Goal: Task Accomplishment & Management: Use online tool/utility

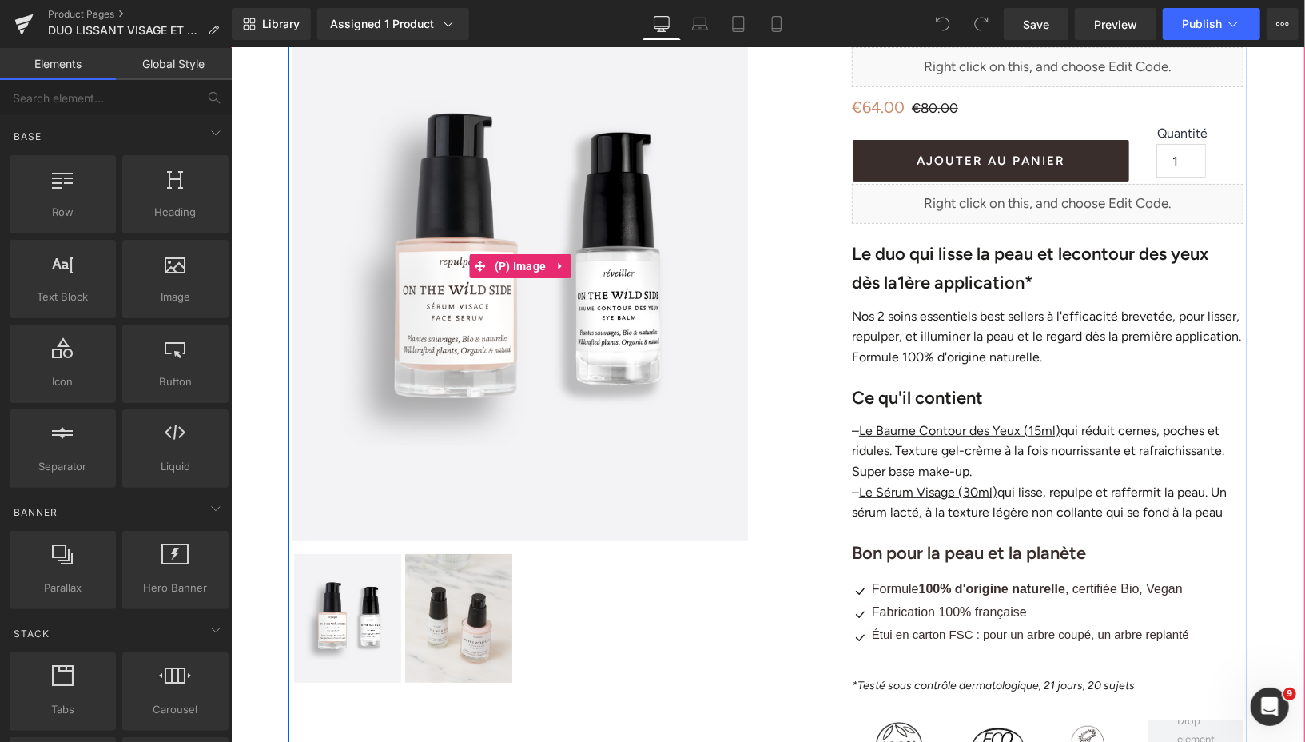
scroll to position [209, 0]
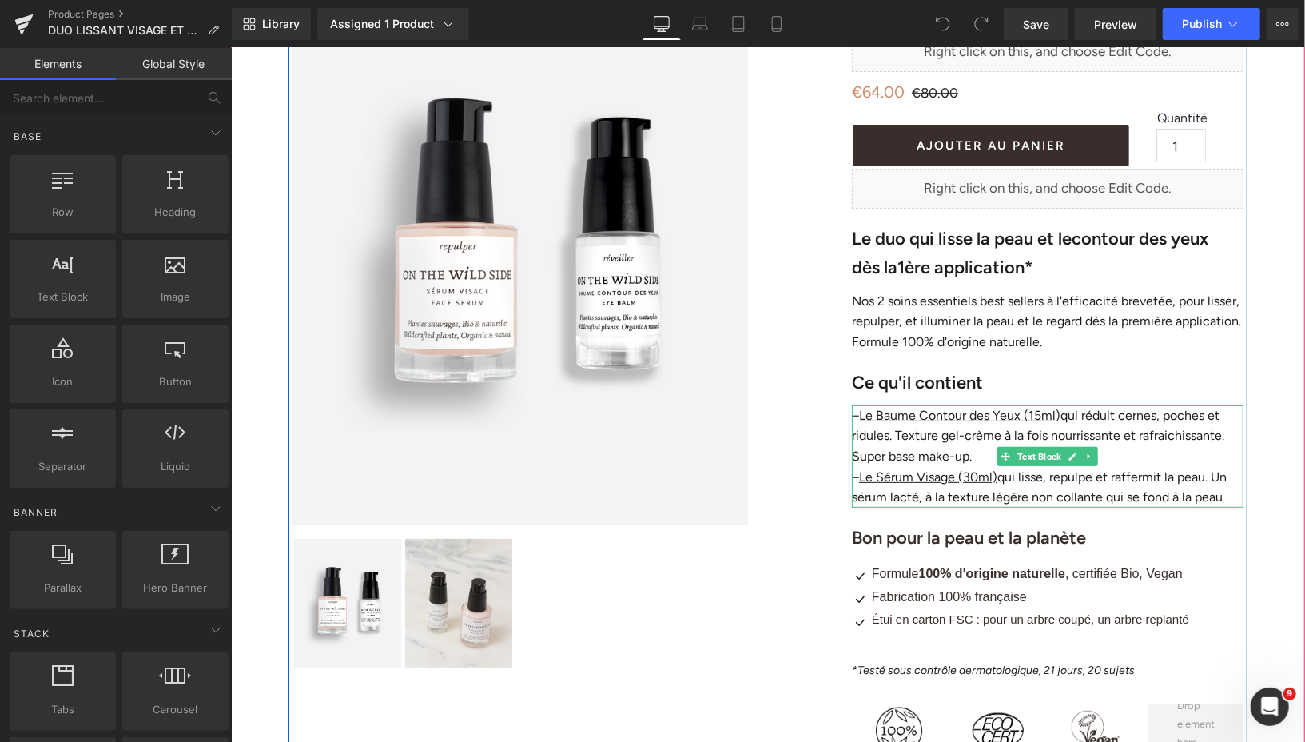
click at [1121, 420] on p "– Le Baume Contour des Yeux (15ml) qui réduit cernes, poches et ridules. Textur…" at bounding box center [1047, 435] width 392 height 62
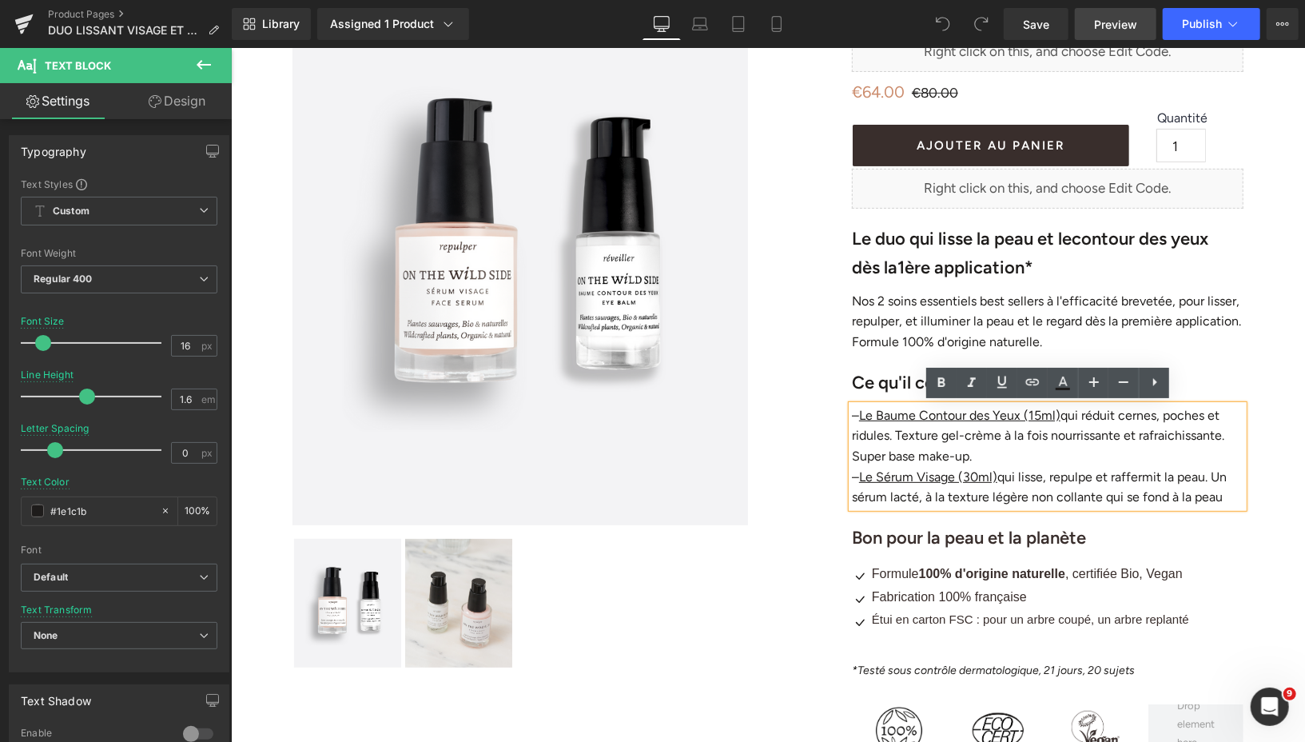
click at [1110, 21] on span "Preview" at bounding box center [1115, 24] width 43 height 17
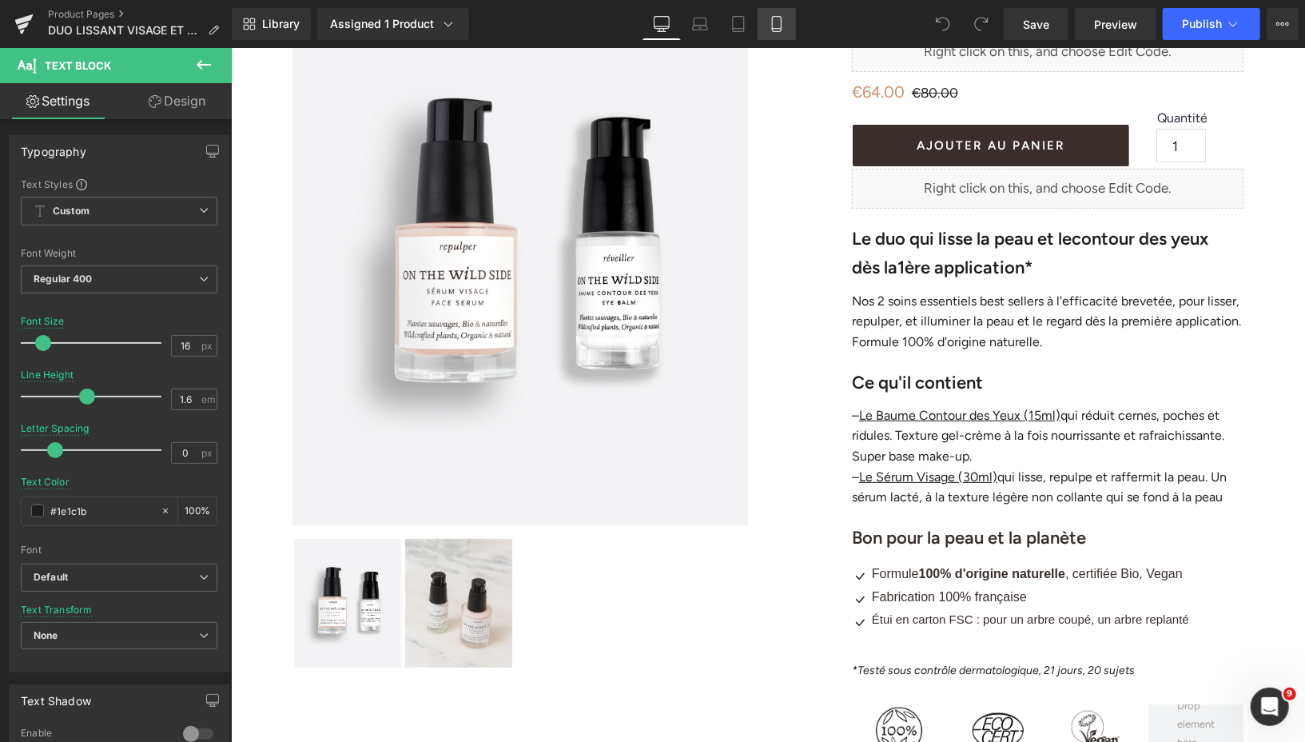
click at [779, 20] on icon at bounding box center [777, 24] width 16 height 16
type input "#392e2c"
type input "100"
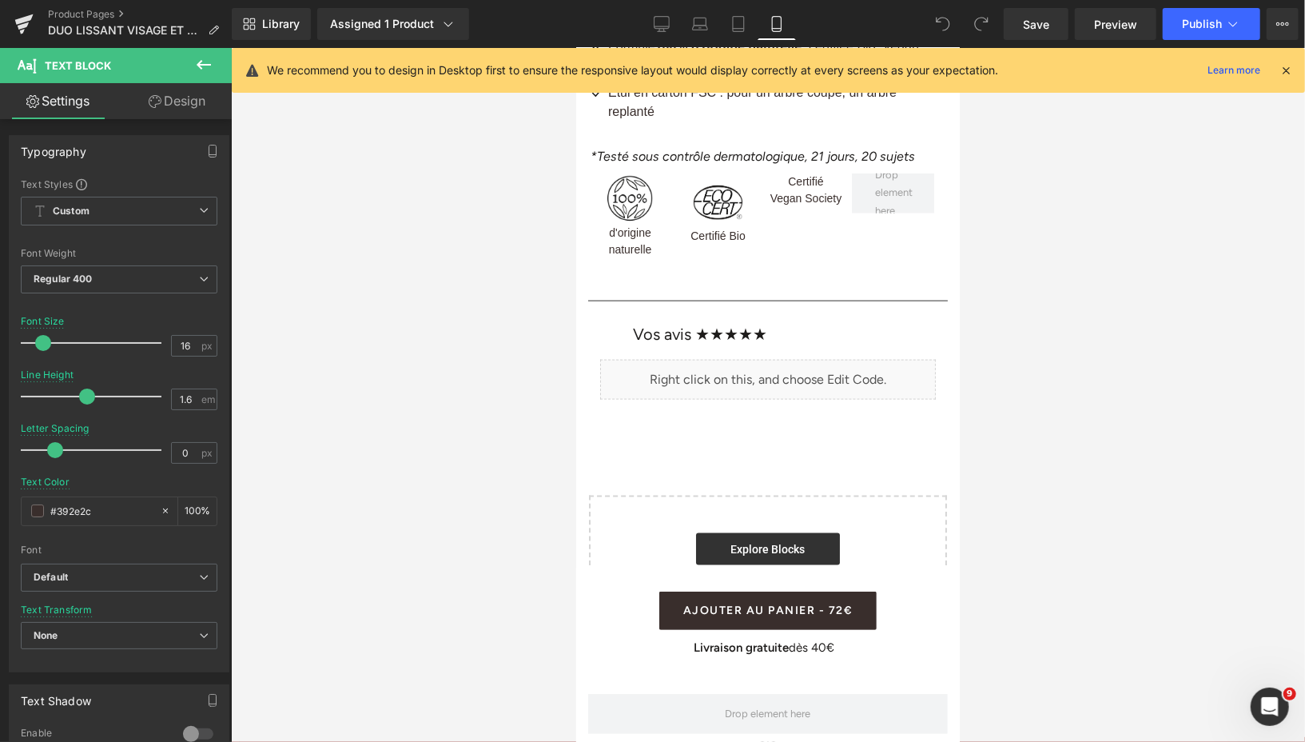
scroll to position [1293, 0]
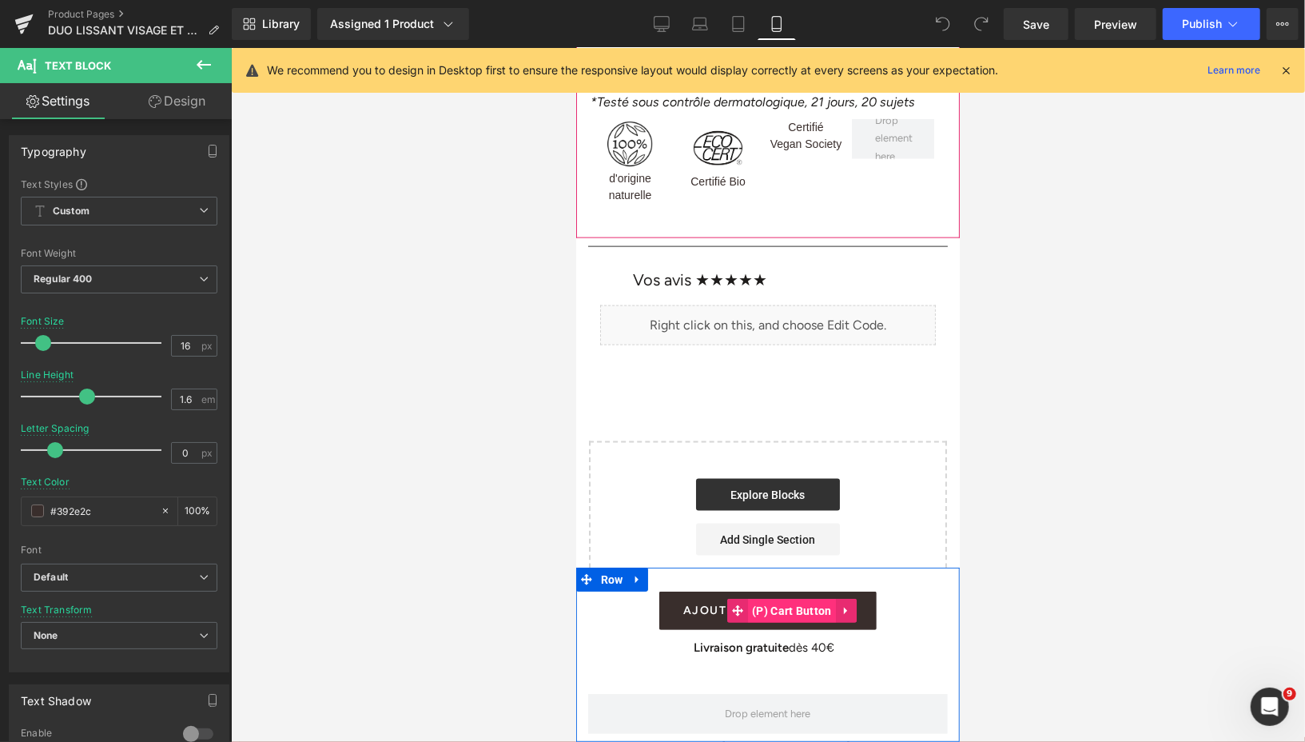
click at [787, 609] on span "(P) Cart Button" at bounding box center [791, 610] width 88 height 24
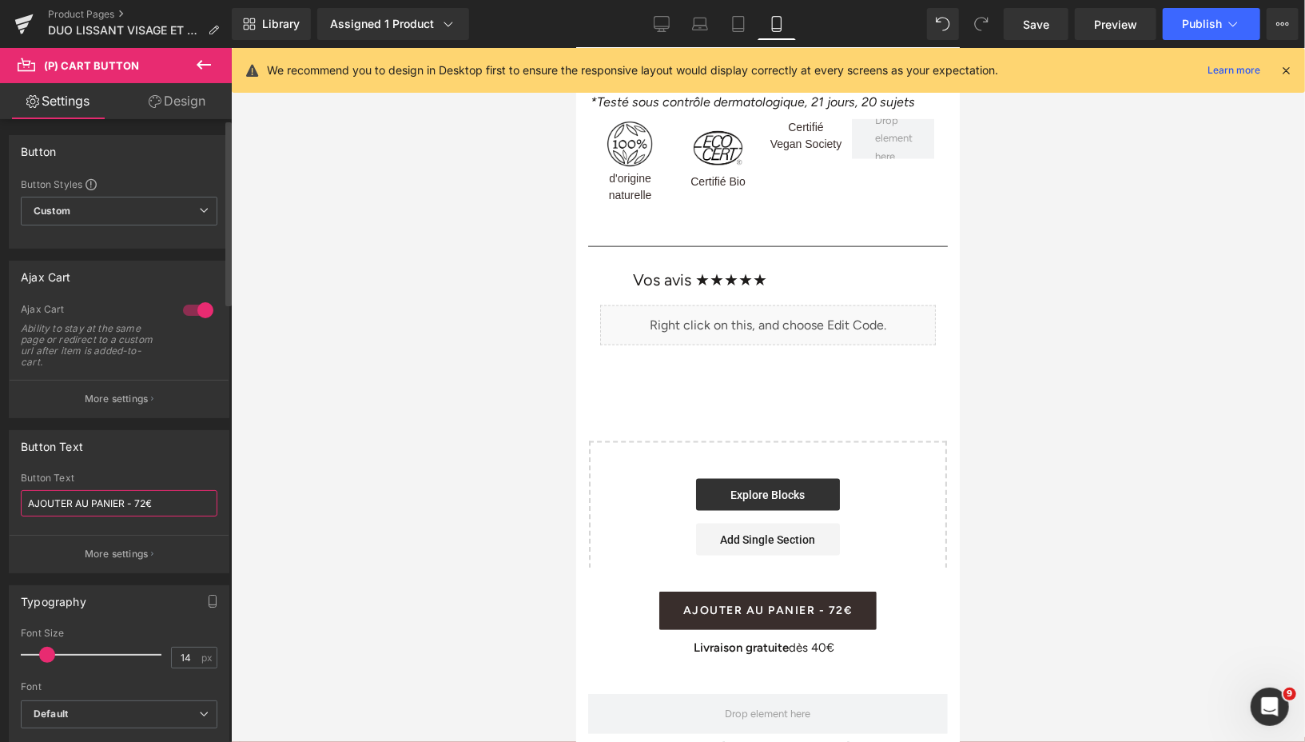
click at [145, 501] on input "AJOUTER AU PANIER - 72€" at bounding box center [119, 503] width 197 height 26
type input "AJOUTER AU PANIER - 64€"
click at [1032, 33] on link "Save" at bounding box center [1036, 24] width 65 height 32
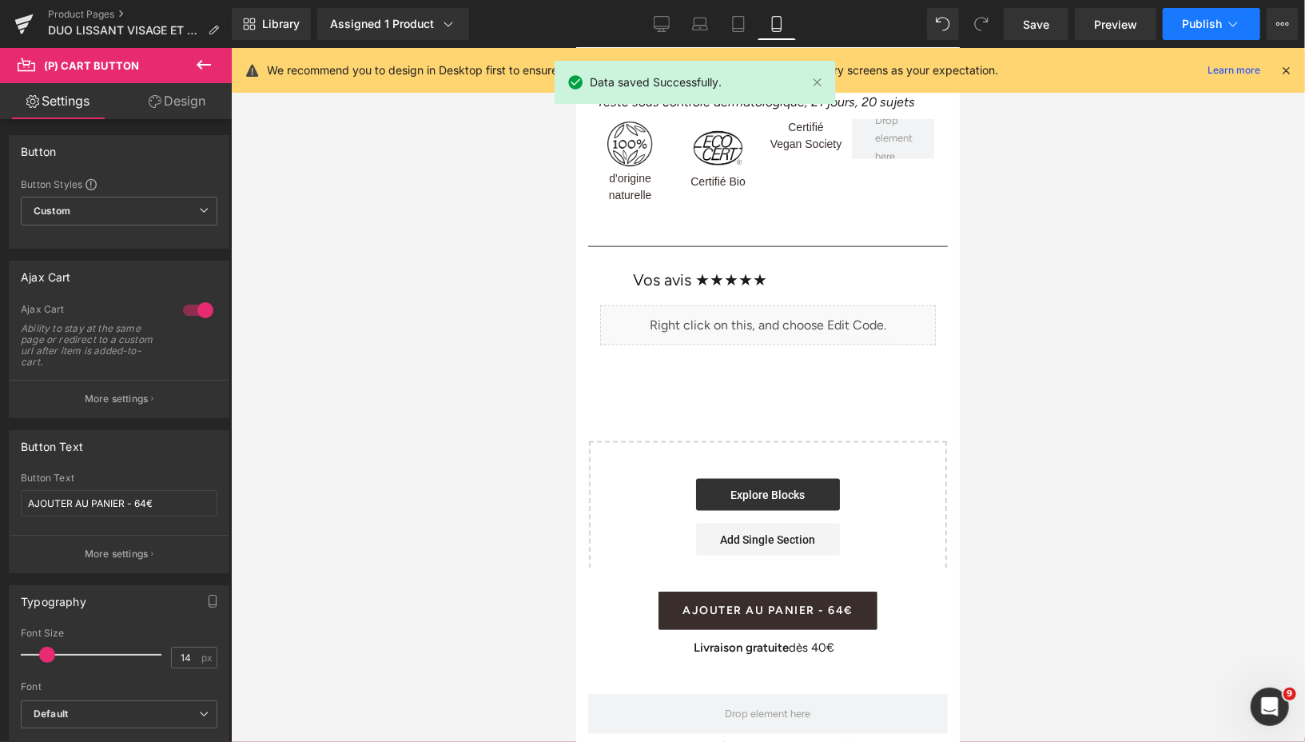
click at [1188, 30] on button "Publish" at bounding box center [1212, 24] width 98 height 32
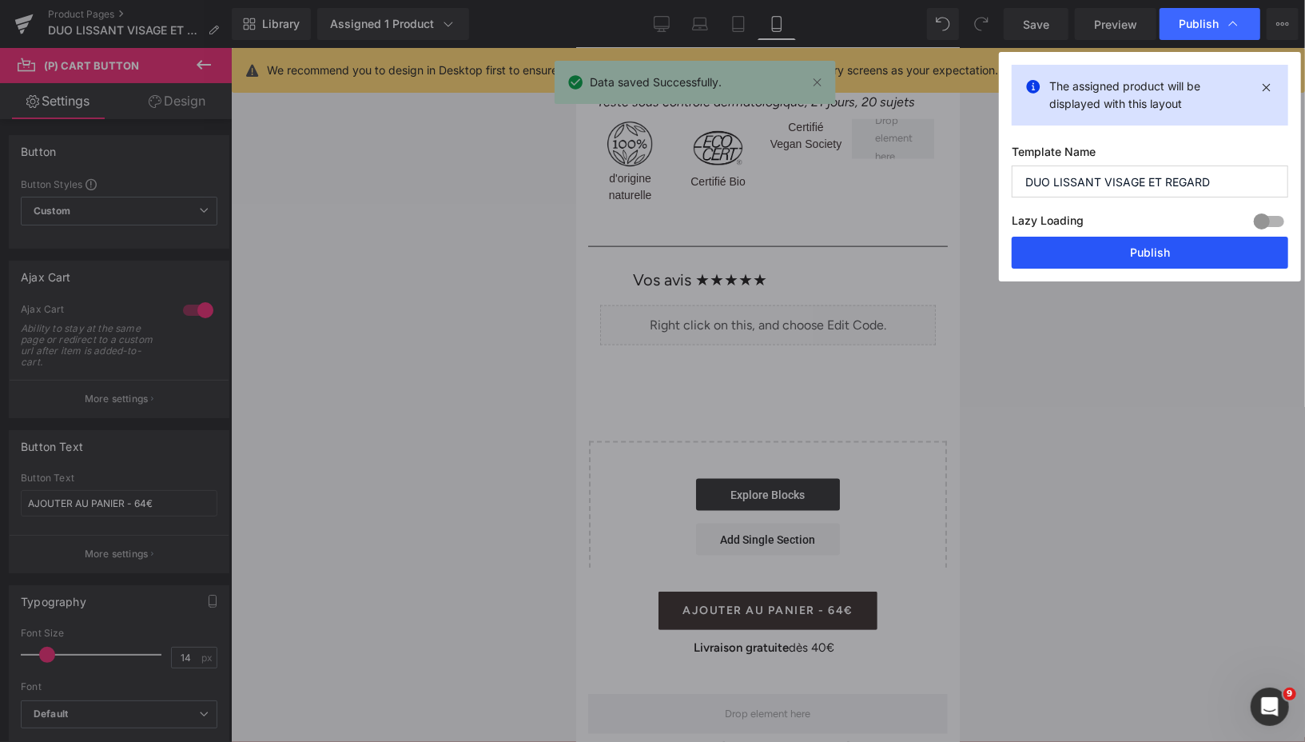
click at [1110, 250] on button "Publish" at bounding box center [1150, 253] width 277 height 32
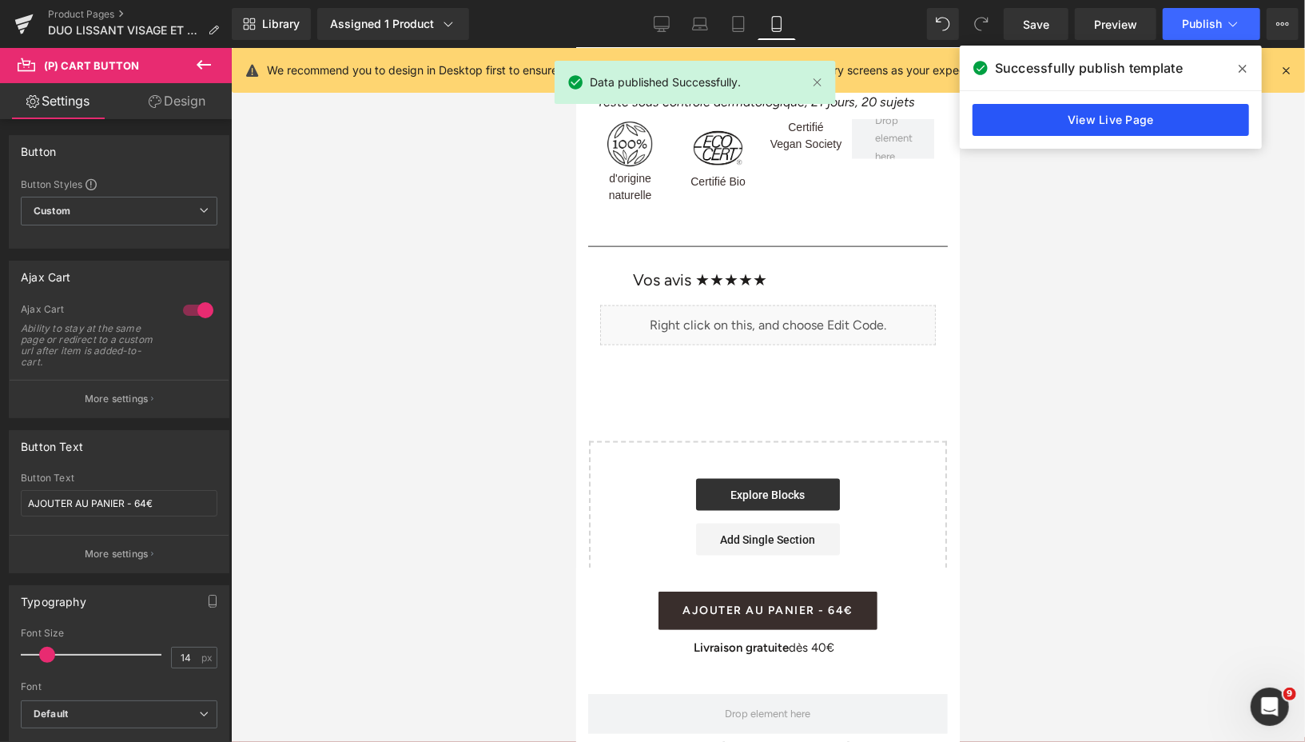
click at [1134, 110] on link "View Live Page" at bounding box center [1111, 120] width 277 height 32
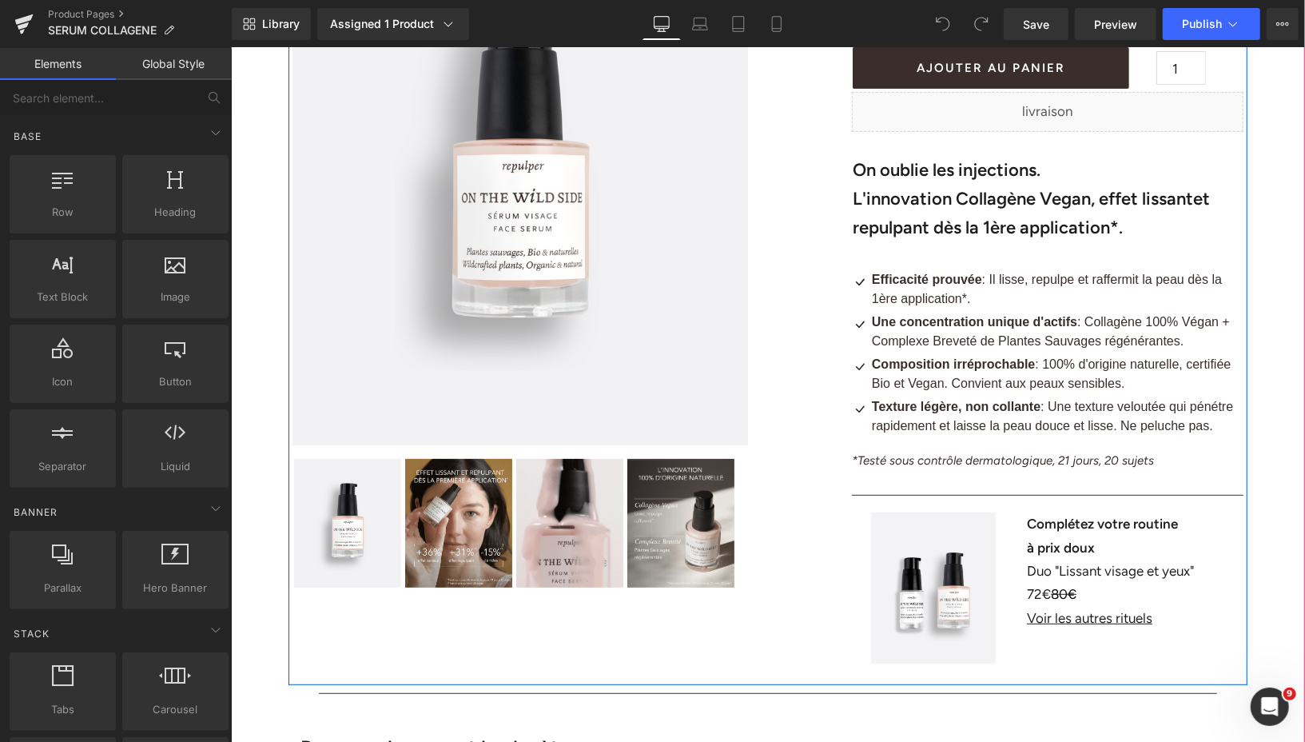
scroll to position [305, 0]
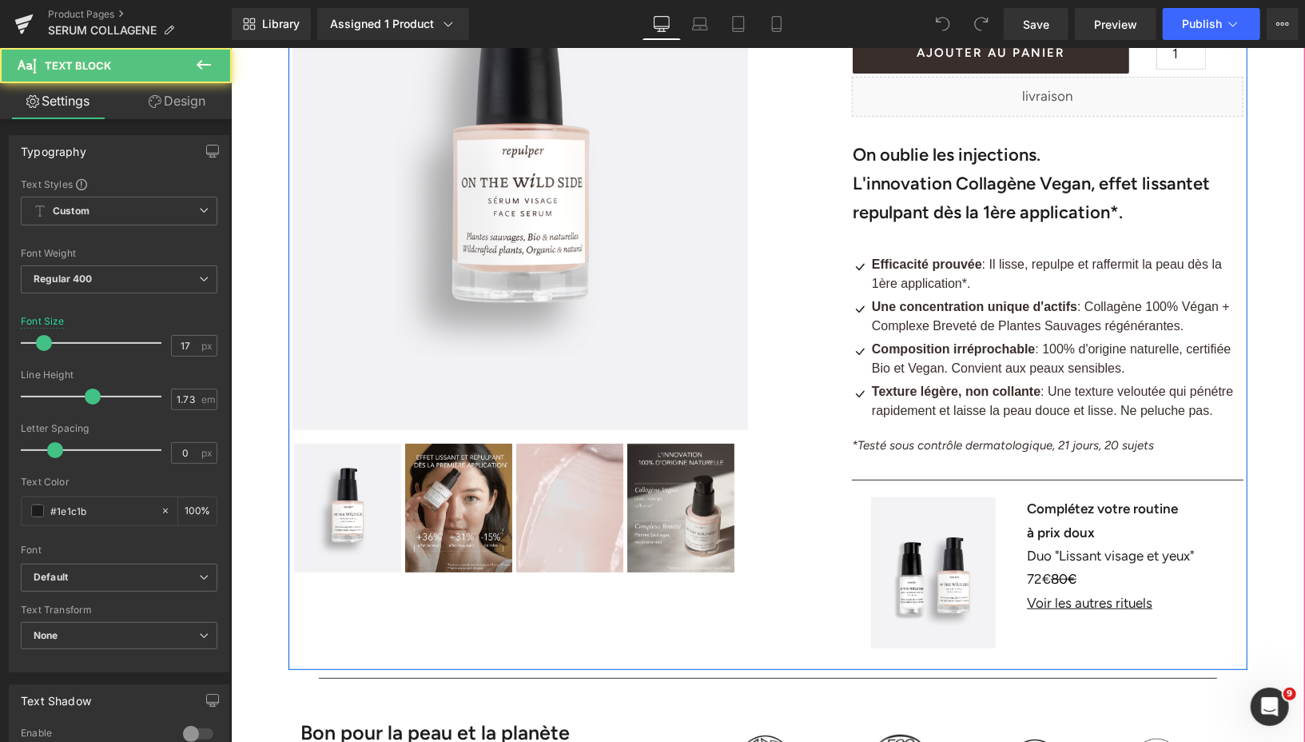
click at [1038, 584] on font "72€" at bounding box center [1038, 578] width 24 height 16
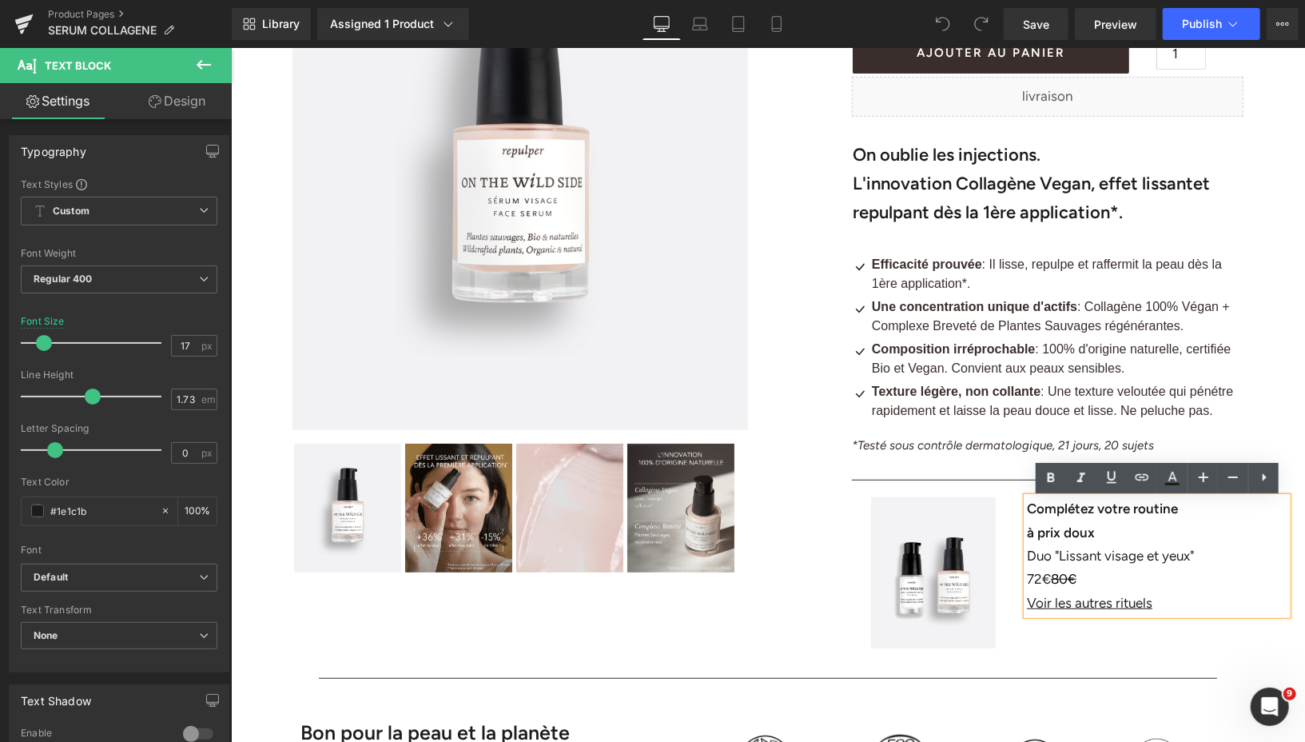
click at [1037, 580] on font "72€" at bounding box center [1038, 578] width 24 height 16
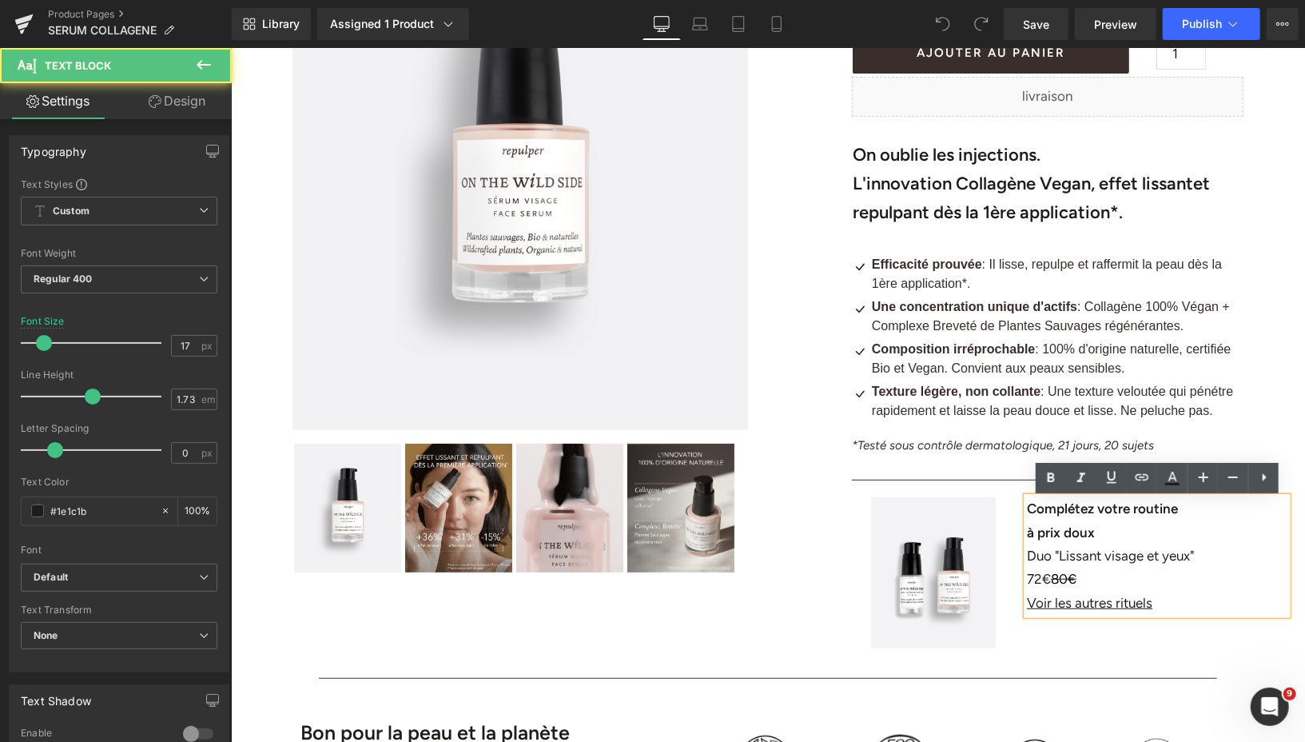
click at [1041, 586] on font "72€" at bounding box center [1038, 578] width 24 height 16
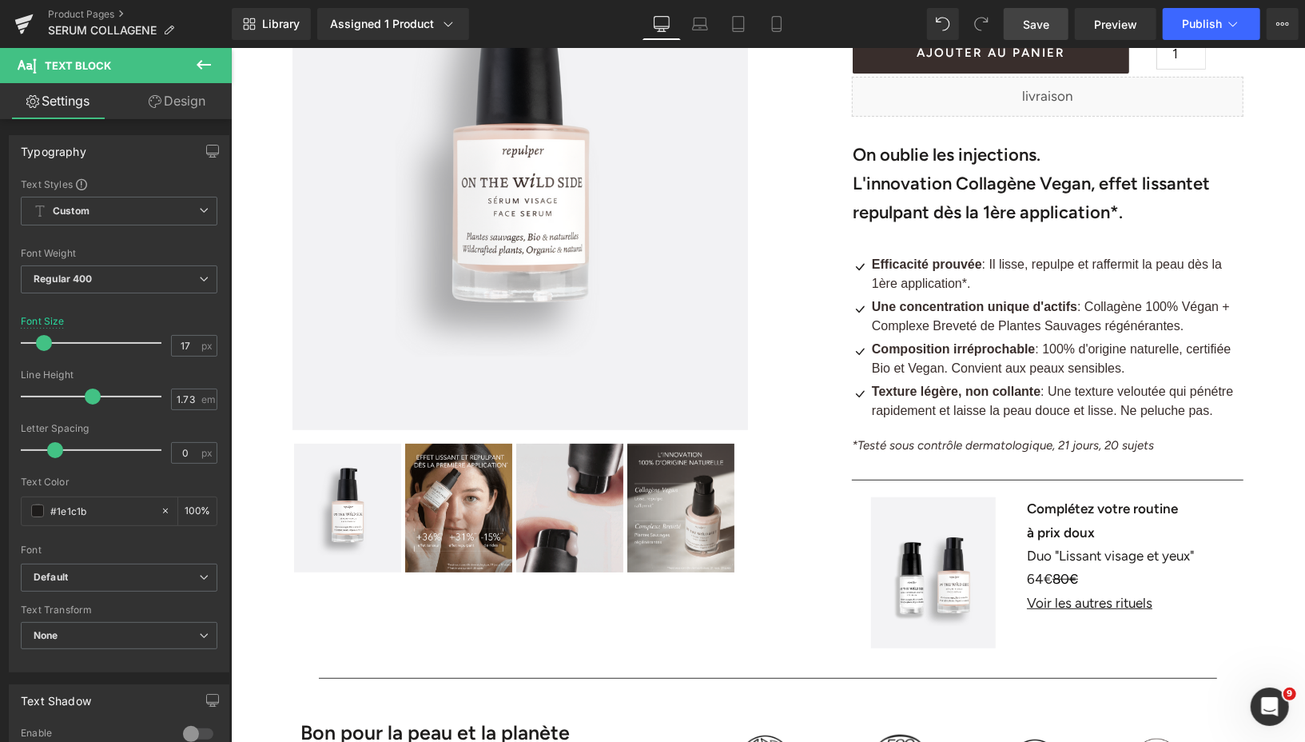
click at [1033, 30] on span "Save" at bounding box center [1036, 24] width 26 height 17
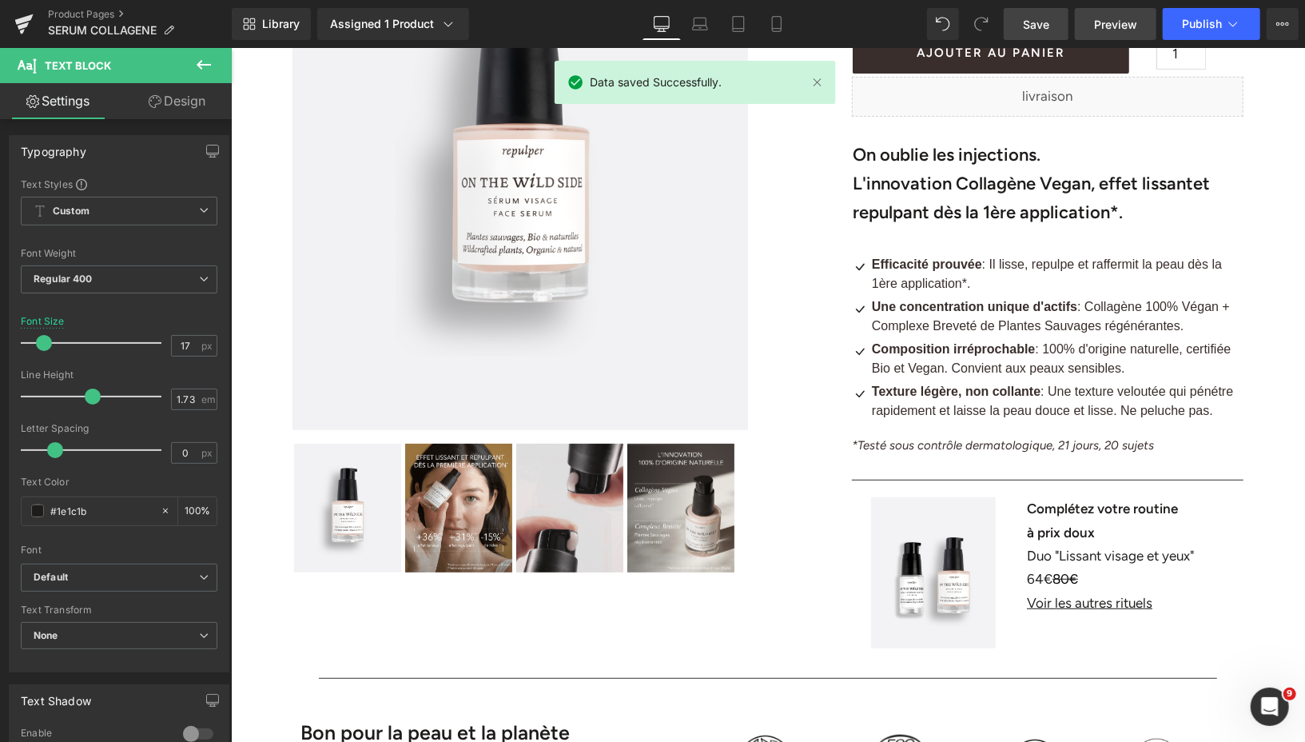
click at [1106, 22] on span "Preview" at bounding box center [1115, 24] width 43 height 17
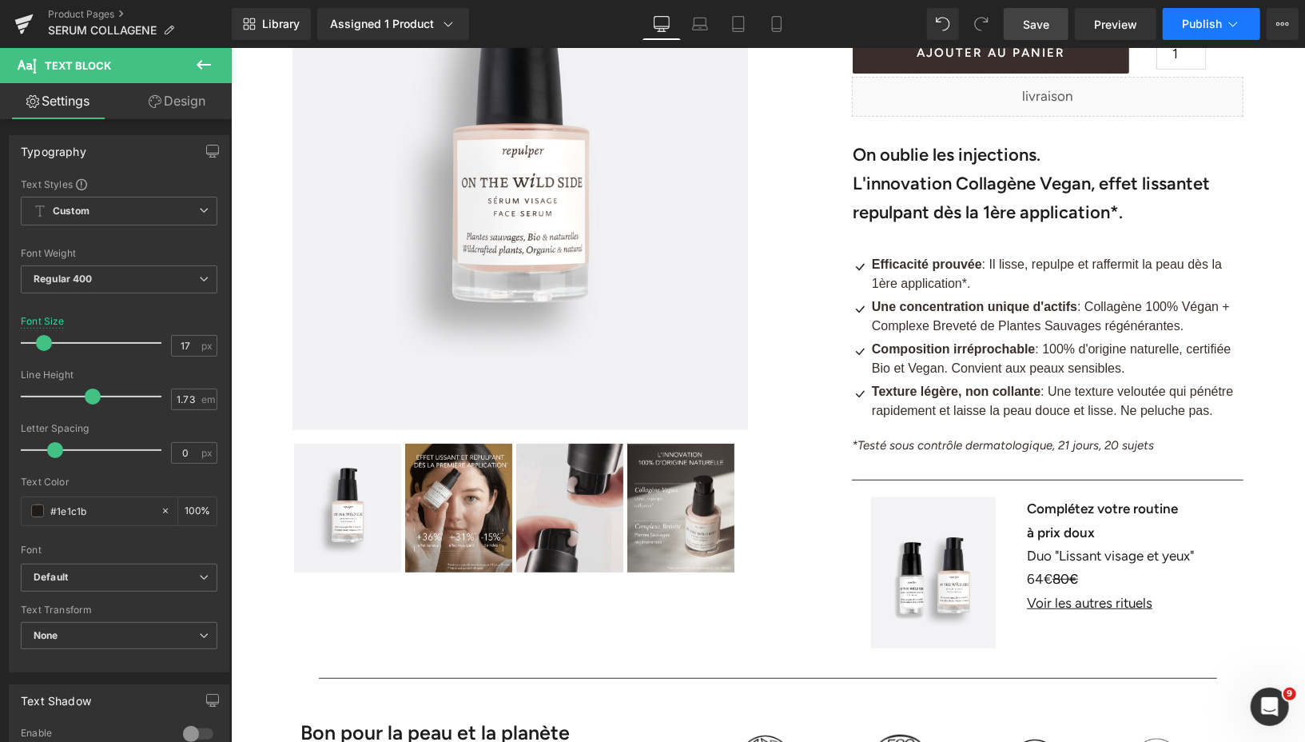
click at [1177, 22] on button "Publish" at bounding box center [1212, 24] width 98 height 32
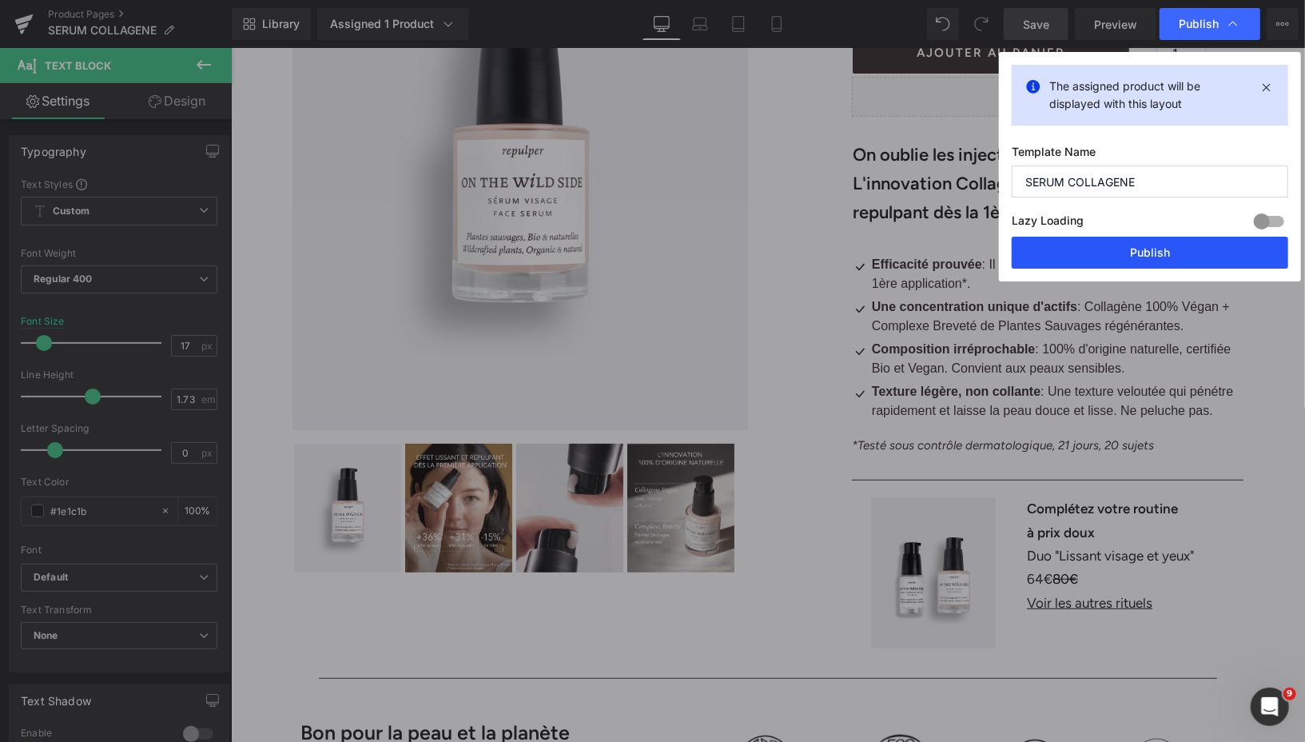
click at [1073, 257] on button "Publish" at bounding box center [1150, 253] width 277 height 32
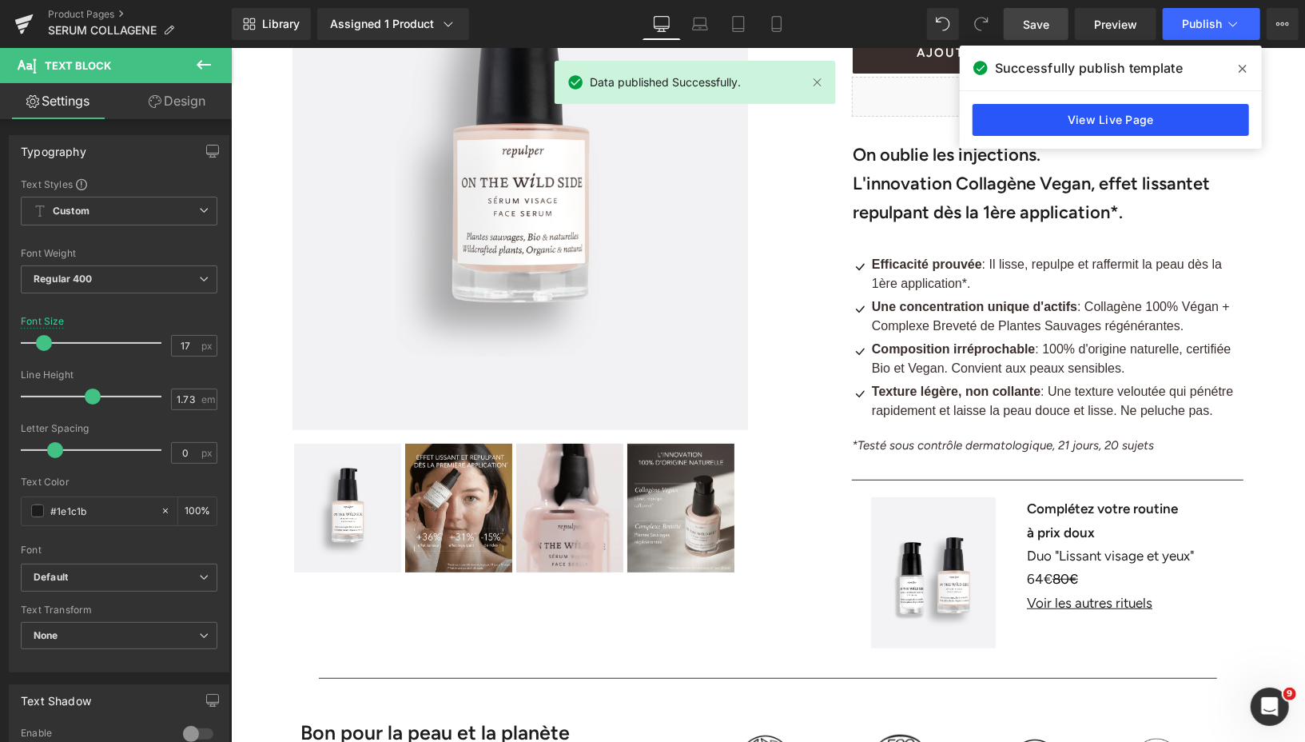
click at [1106, 112] on link "View Live Page" at bounding box center [1111, 120] width 277 height 32
